Goal: Task Accomplishment & Management: Manage account settings

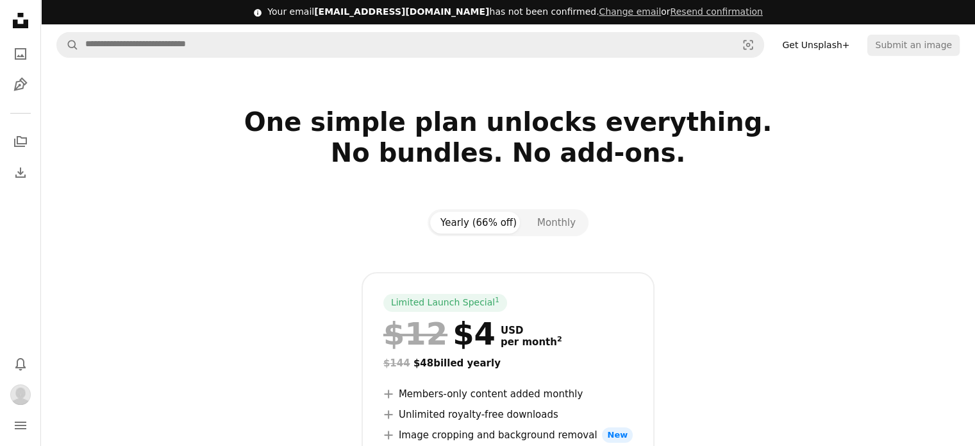
click at [178, 162] on h2 "One simple plan unlocks everything. No bundles. No add-ons." at bounding box center [508, 152] width 831 height 92
click at [31, 14] on icon "Unsplash logo Unsplash Home" at bounding box center [21, 21] width 26 height 26
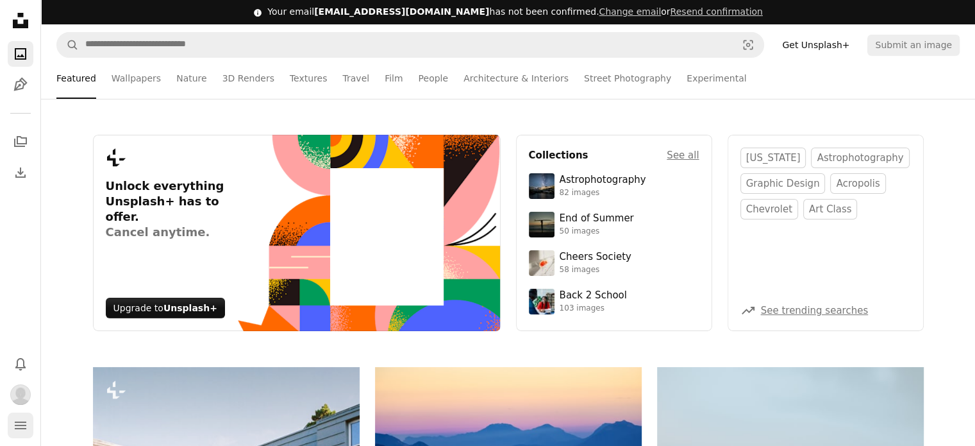
click at [24, 428] on icon "Menu" at bounding box center [21, 425] width 12 height 8
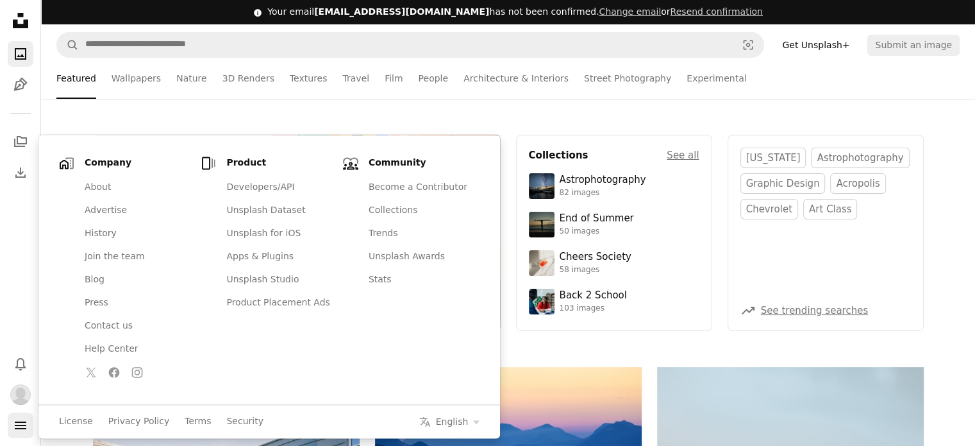
click at [24, 428] on icon "Menu" at bounding box center [21, 425] width 12 height 8
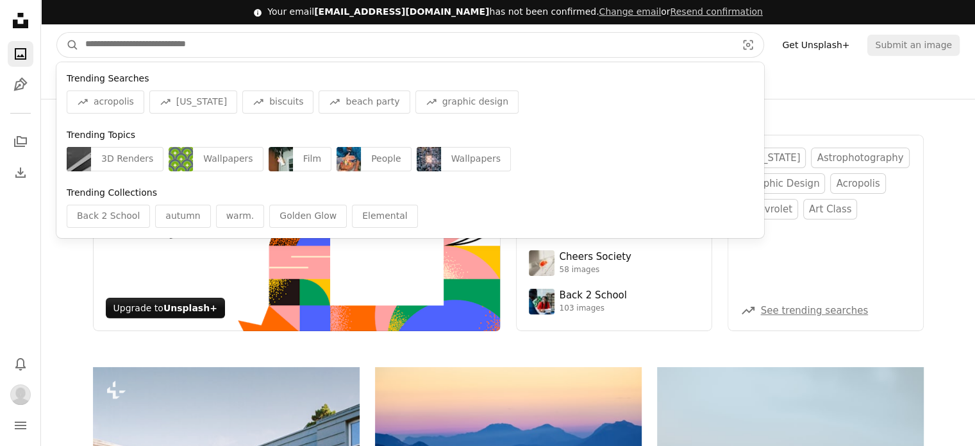
click at [634, 54] on input "Find visuals sitewide" at bounding box center [406, 45] width 654 height 24
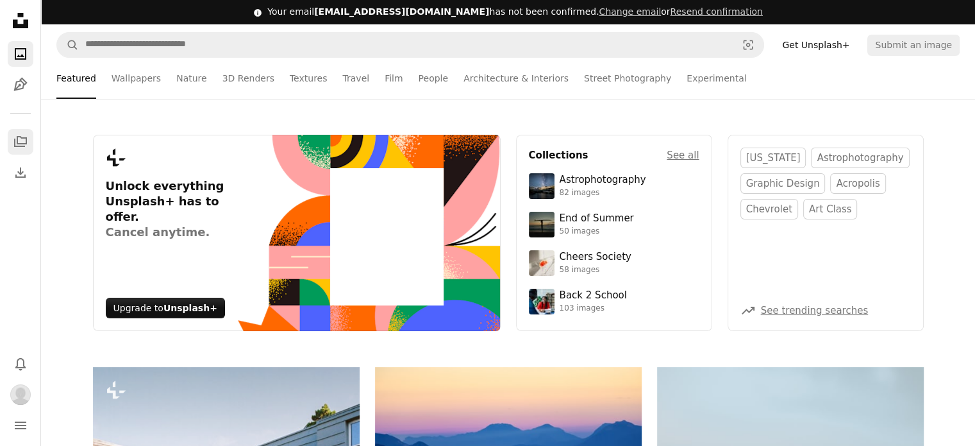
click at [26, 137] on icon "A stack of folders" at bounding box center [20, 141] width 15 height 15
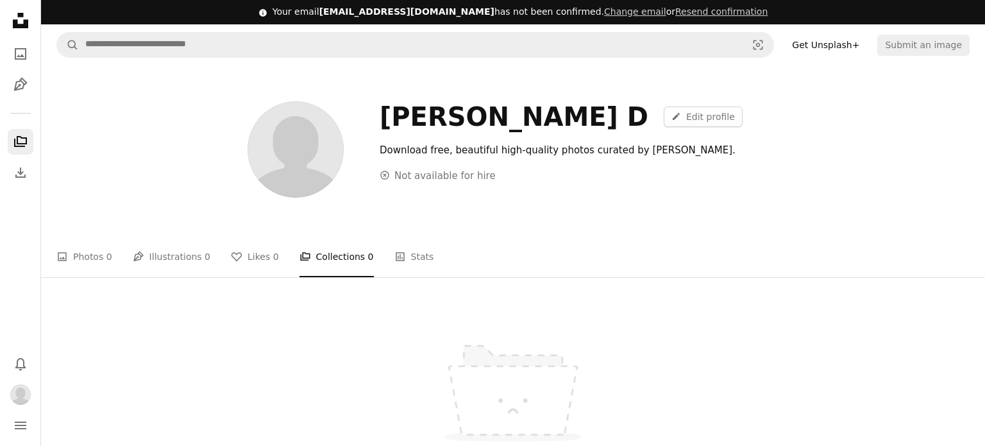
click at [15, 407] on button "Profile" at bounding box center [21, 394] width 26 height 26
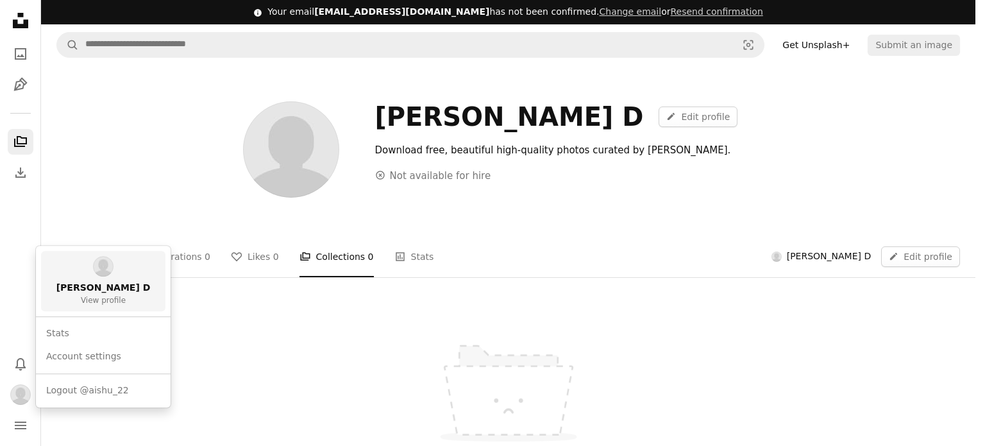
click at [92, 294] on span "[PERSON_NAME] D" at bounding box center [103, 287] width 94 height 13
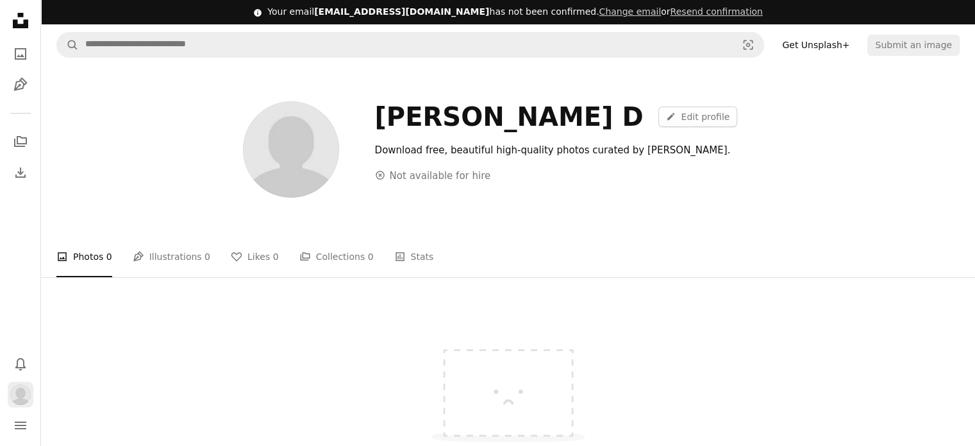
drag, startPoint x: 24, startPoint y: 379, endPoint x: 22, endPoint y: 392, distance: 13.0
click at [22, 392] on div "Bell navigation menu" at bounding box center [21, 394] width 26 height 87
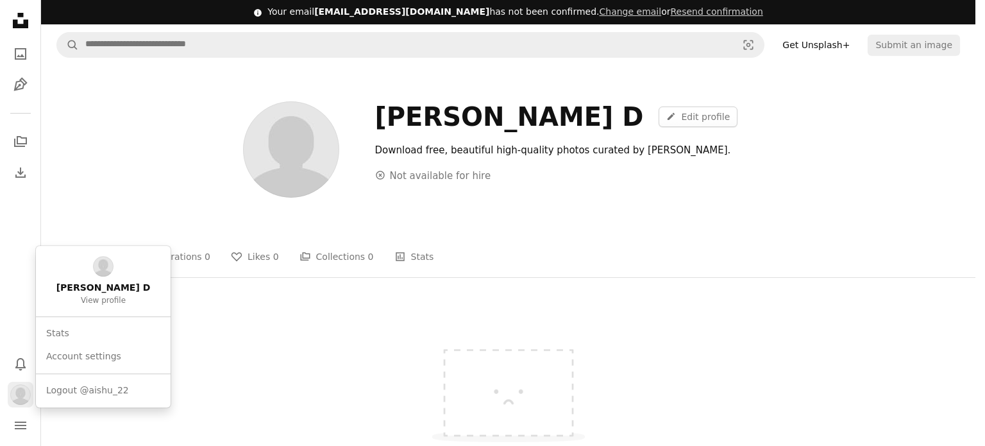
click at [22, 392] on img "Profile" at bounding box center [20, 394] width 21 height 21
click at [83, 352] on link "Account settings" at bounding box center [103, 356] width 124 height 23
